Goal: Task Accomplishment & Management: Manage account settings

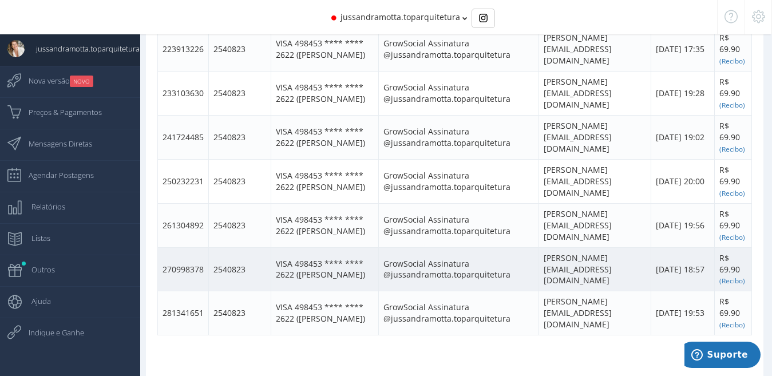
scroll to position [660, 0]
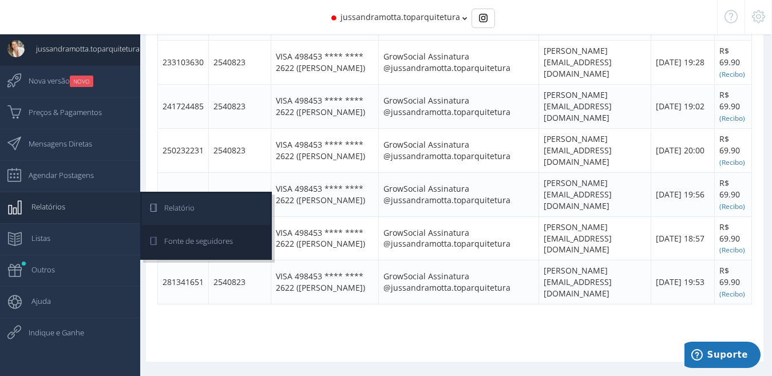
click at [173, 208] on span "Relatório" at bounding box center [174, 207] width 42 height 29
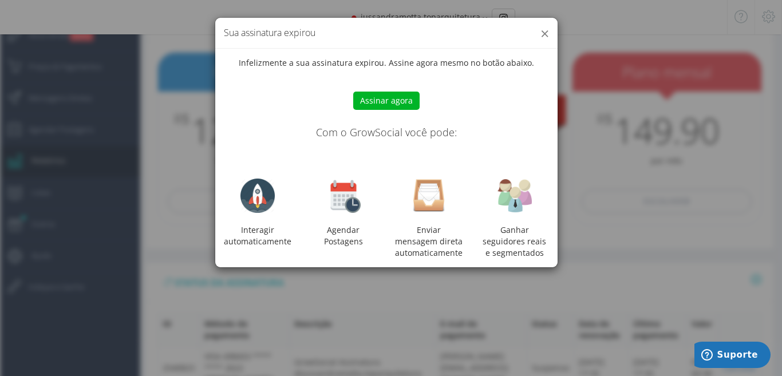
click at [545, 32] on button "×" at bounding box center [544, 33] width 9 height 15
